Goal: Navigation & Orientation: Find specific page/section

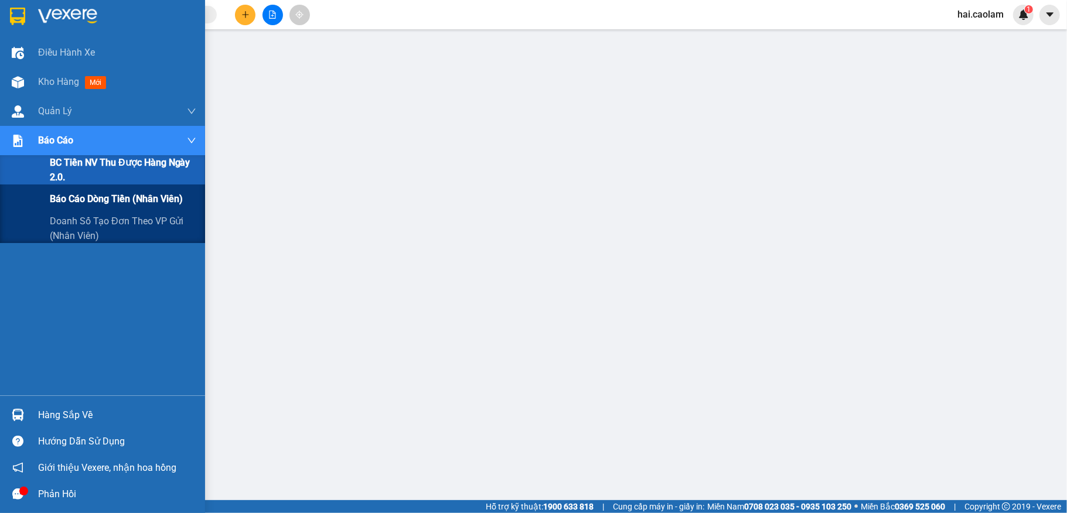
click at [69, 195] on span "Báo cáo dòng tiền (nhân viên)" at bounding box center [116, 199] width 133 height 15
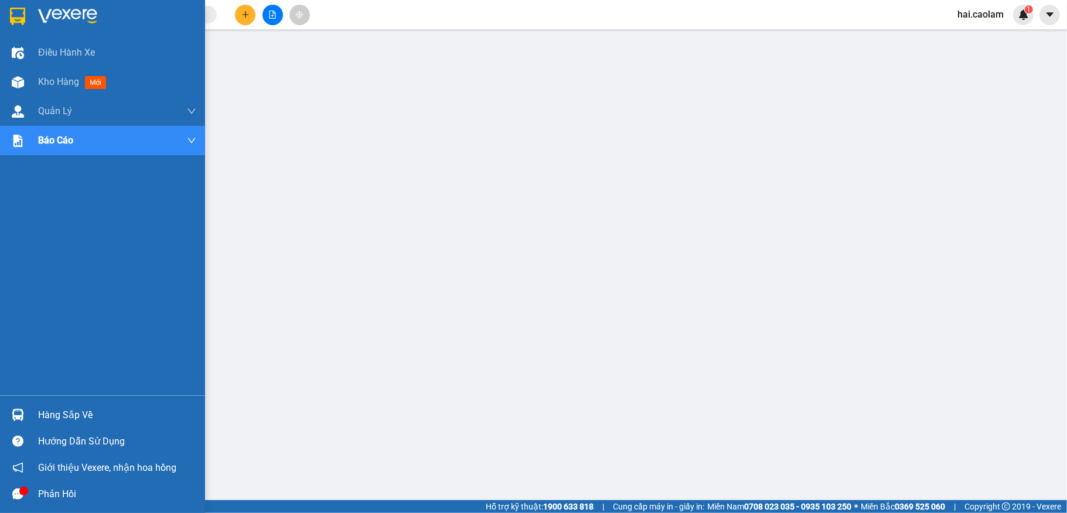
click at [19, 409] on img at bounding box center [18, 415] width 12 height 12
click at [20, 75] on div at bounding box center [18, 82] width 21 height 21
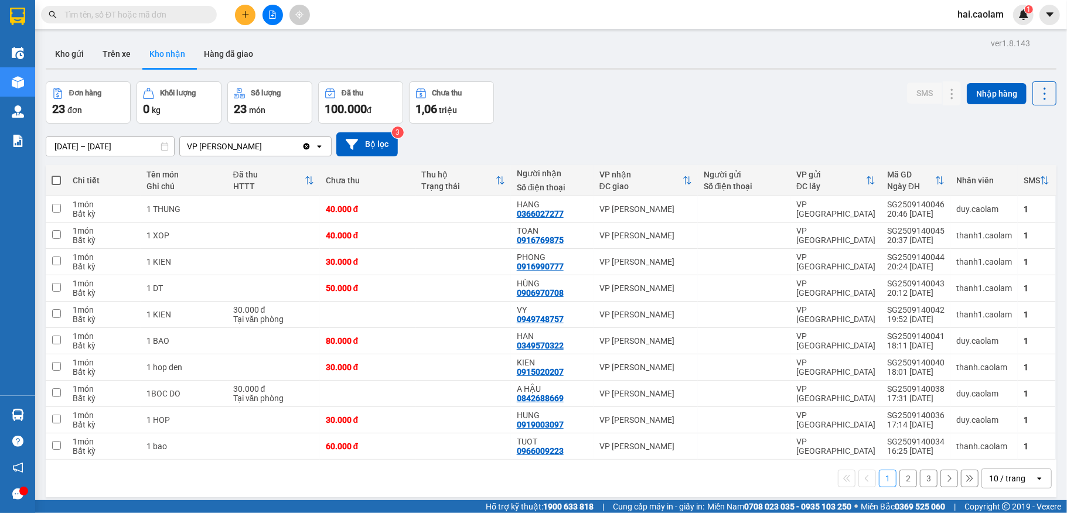
click at [648, 105] on div "Đơn hàng 23 đơn Khối lượng 0 kg Số lượng 23 món Đã thu 100.000 đ Chưa thu 1,06 …" at bounding box center [551, 102] width 1011 height 42
click at [584, 83] on div "Đơn hàng 23 đơn Khối lượng 0 kg Số lượng 23 món Đã thu 100.000 đ Chưa thu 1,06 …" at bounding box center [551, 102] width 1011 height 42
click at [83, 46] on button "Kho gửi" at bounding box center [69, 54] width 47 height 28
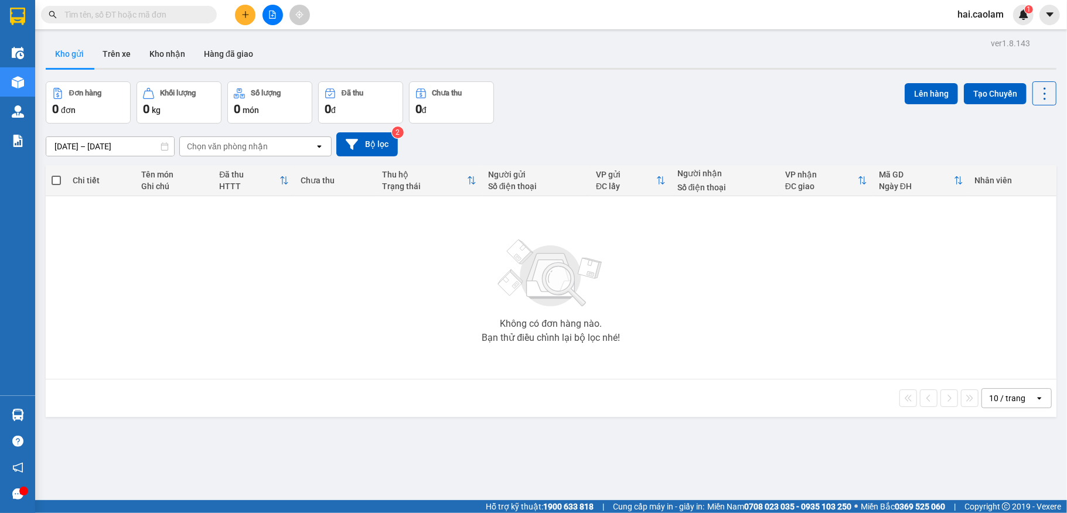
click at [82, 47] on button "Kho gửi" at bounding box center [69, 54] width 47 height 28
click at [746, 116] on div "Đơn hàng 0 đơn Khối lượng 0 kg Số lượng 0 món Đã thu 0 đ Chưa thu 0 đ Lên hàng …" at bounding box center [551, 102] width 1011 height 42
click at [122, 45] on button "Trên xe" at bounding box center [116, 54] width 47 height 28
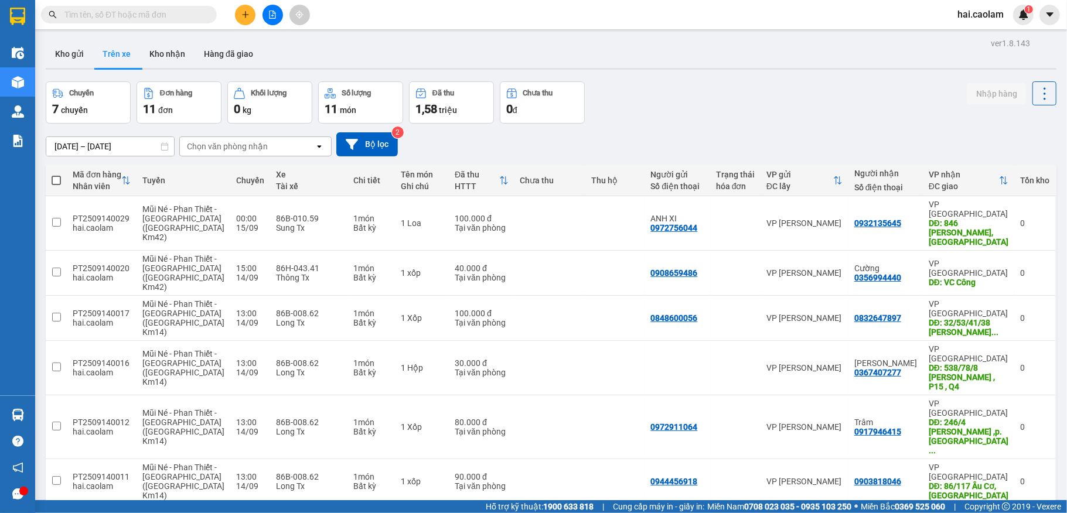
click at [174, 56] on button "Kho nhận" at bounding box center [167, 54] width 54 height 28
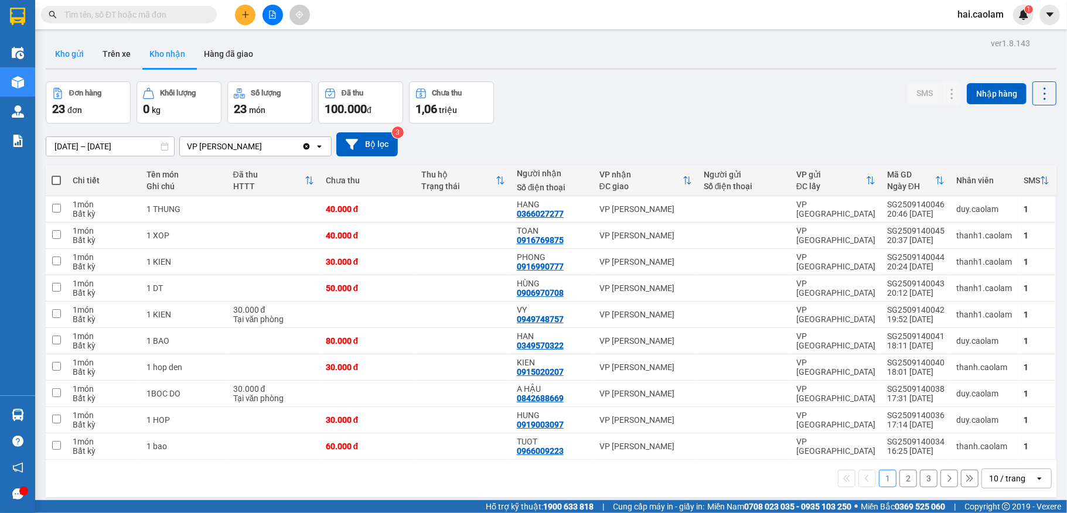
click at [61, 59] on button "Kho gửi" at bounding box center [69, 54] width 47 height 28
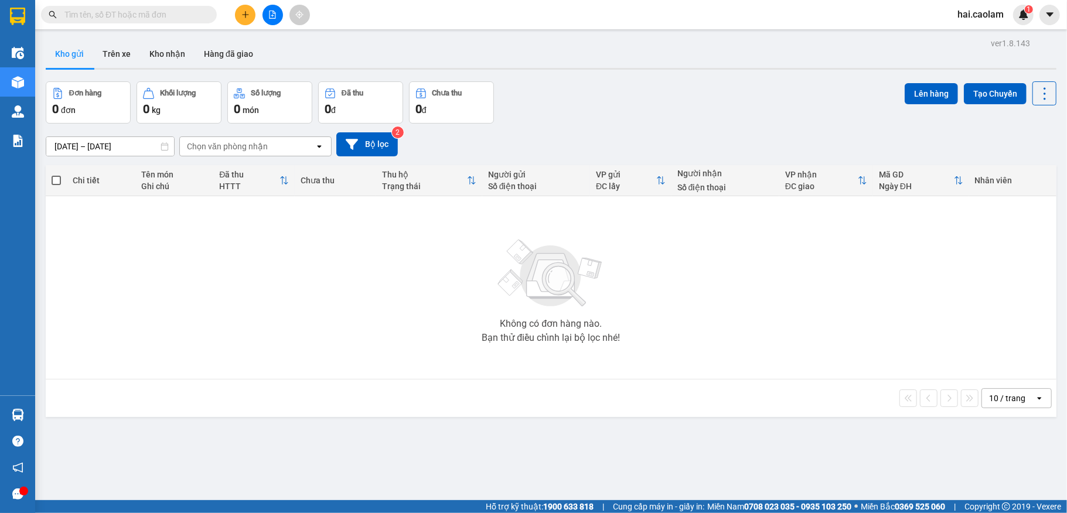
click at [694, 120] on div "Đơn hàng 0 đơn Khối lượng 0 kg Số lượng 0 món Đã thu 0 đ Chưa thu 0 đ Lên hàng …" at bounding box center [551, 102] width 1011 height 42
click at [652, 120] on div "Đơn hàng 0 đơn Khối lượng 0 kg Số lượng 0 món Đã thu 0 đ Chưa thu 0 đ Lên hàng …" at bounding box center [551, 102] width 1011 height 42
click at [183, 55] on button "Kho nhận" at bounding box center [167, 54] width 54 height 28
